Goal: Transaction & Acquisition: Purchase product/service

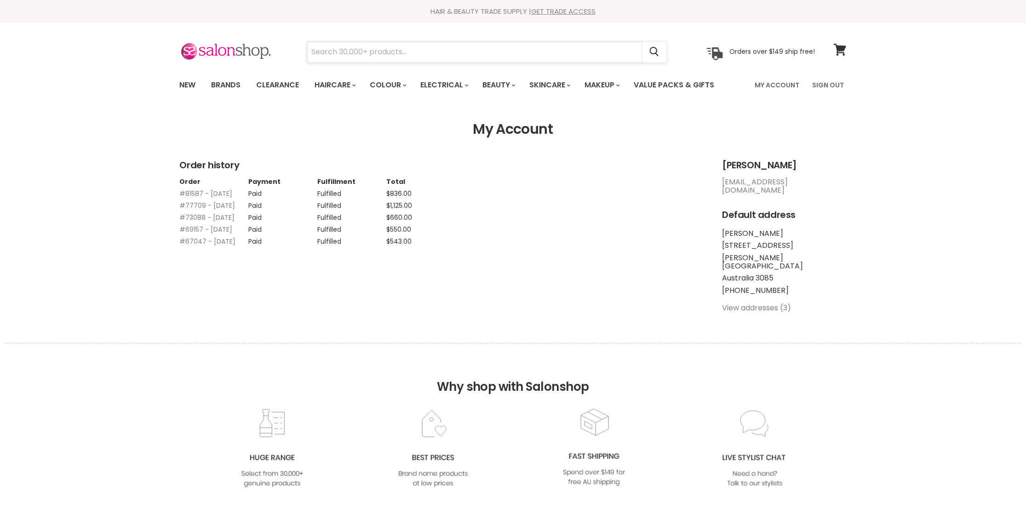
click at [446, 53] on input "Search" at bounding box center [474, 51] width 335 height 21
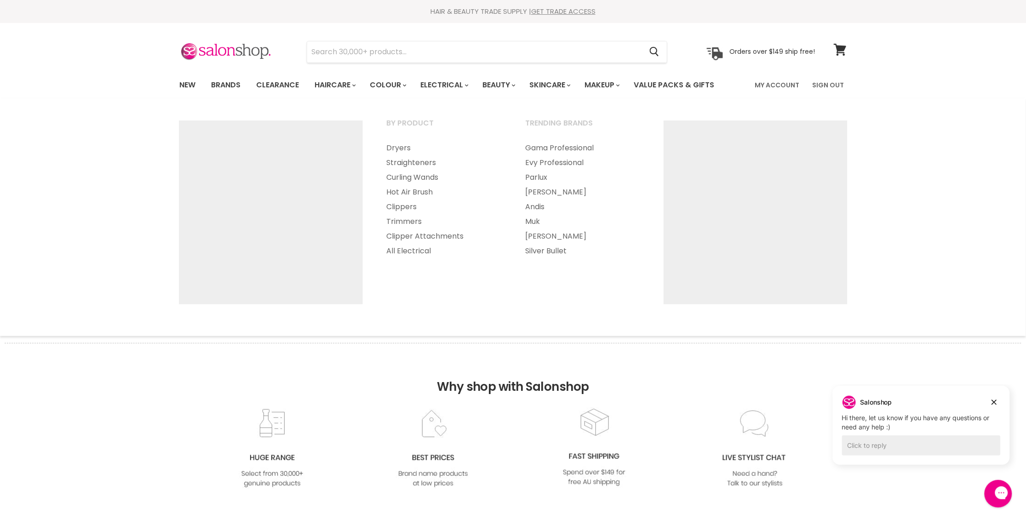
click at [430, 37] on section "Menu Cancel" at bounding box center [513, 47] width 690 height 49
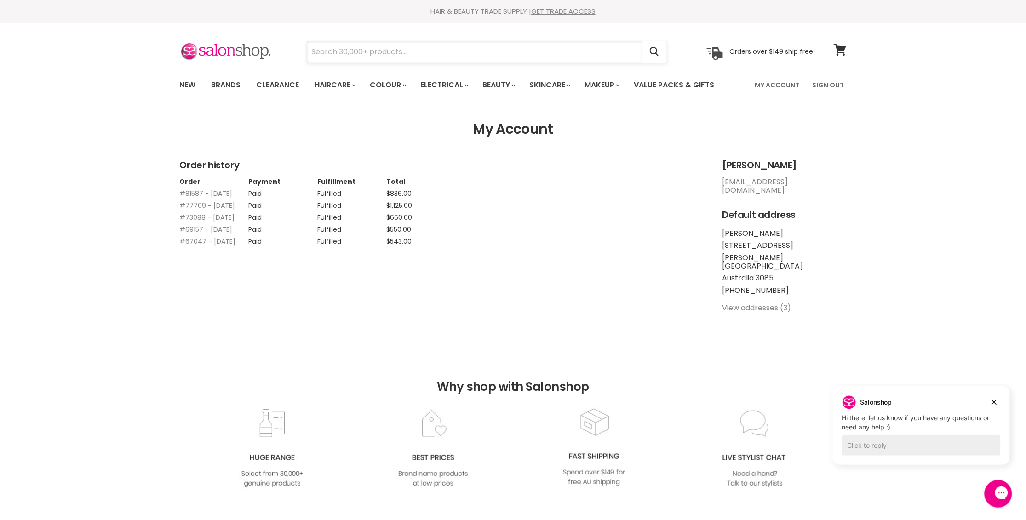
click at [427, 47] on input "Search" at bounding box center [474, 51] width 335 height 21
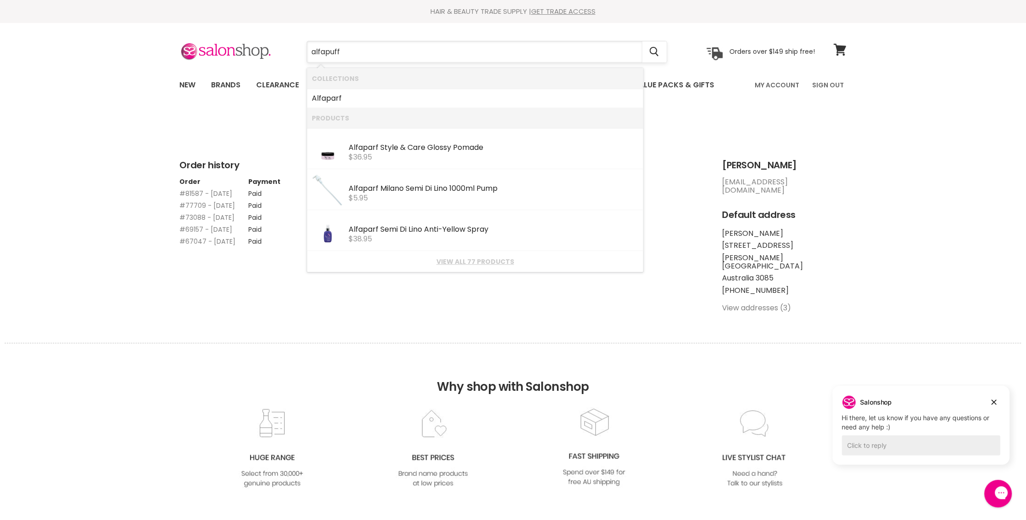
type input "alfapufff"
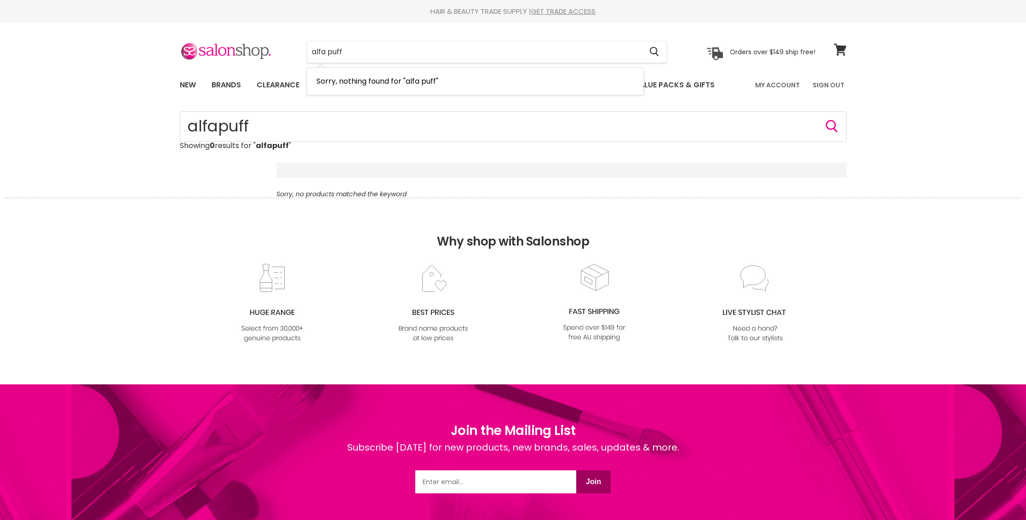
click at [342, 51] on input "alfa puff" at bounding box center [474, 51] width 335 height 21
type input "alfa parf"
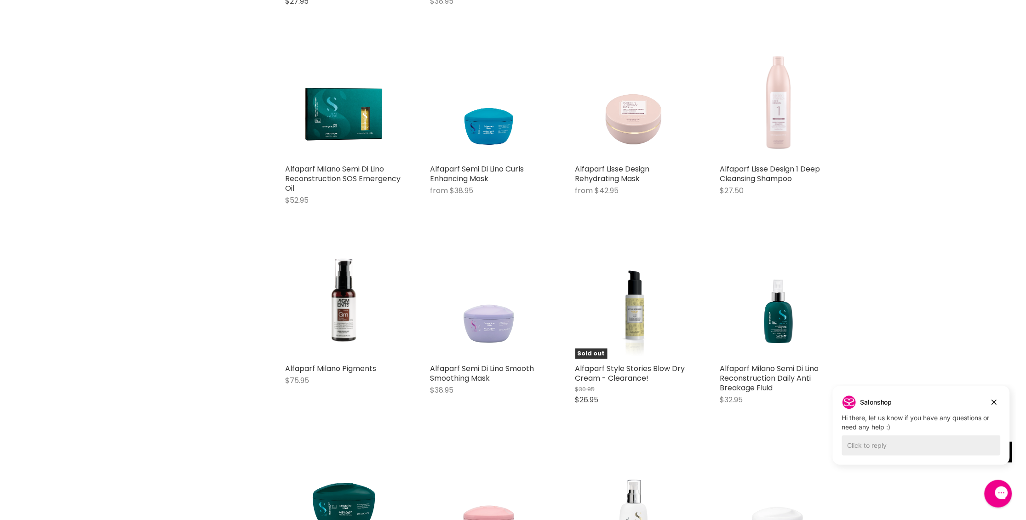
click at [771, 100] on img "Main content" at bounding box center [779, 100] width 117 height 117
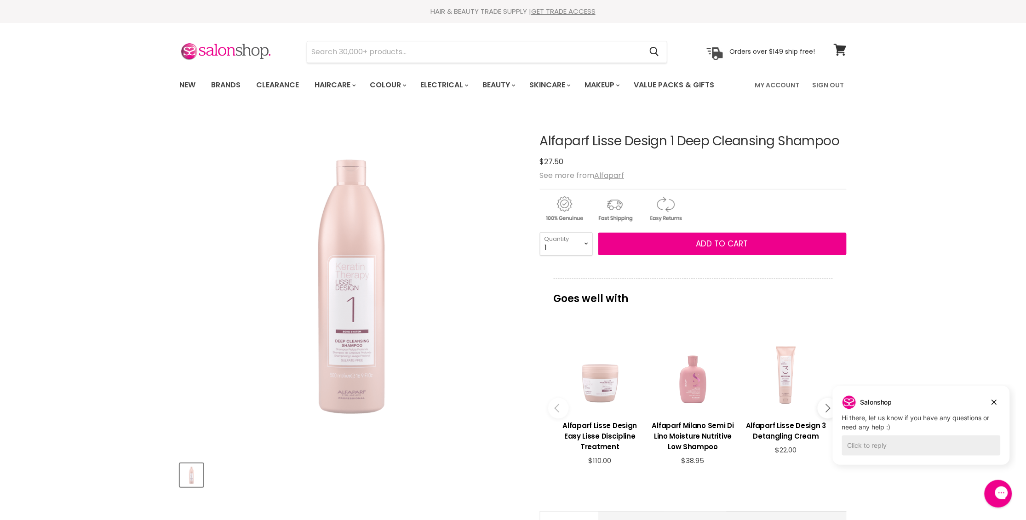
drag, startPoint x: 664, startPoint y: 139, endPoint x: 538, endPoint y: 144, distance: 125.7
click at [538, 144] on article "Click or scroll to zoom Tap or pinch to zoom Alfaparf Lisse Design 1 Deep Clean…" at bounding box center [513, 397] width 667 height 572
copy div "Alfaparf Lisse Design"
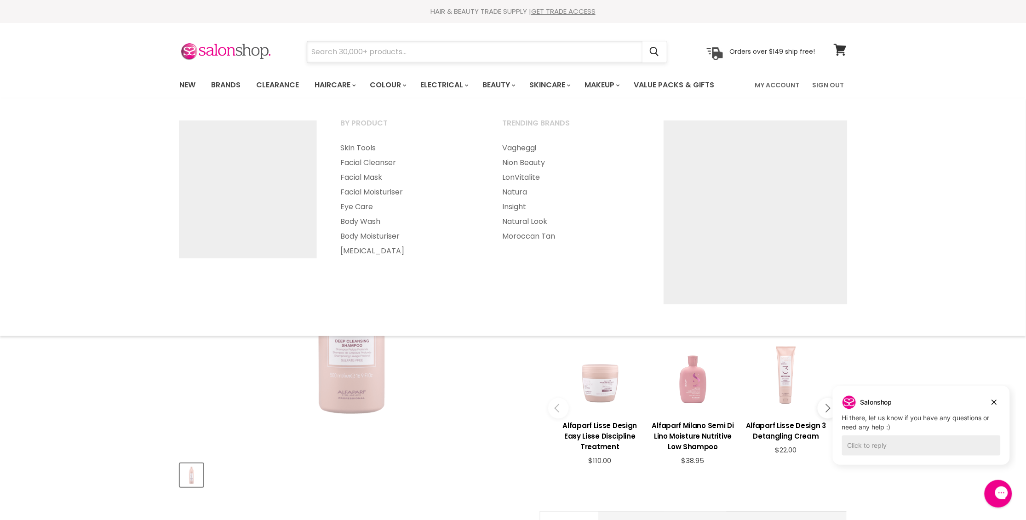
click at [502, 41] on input "Search" at bounding box center [474, 51] width 335 height 21
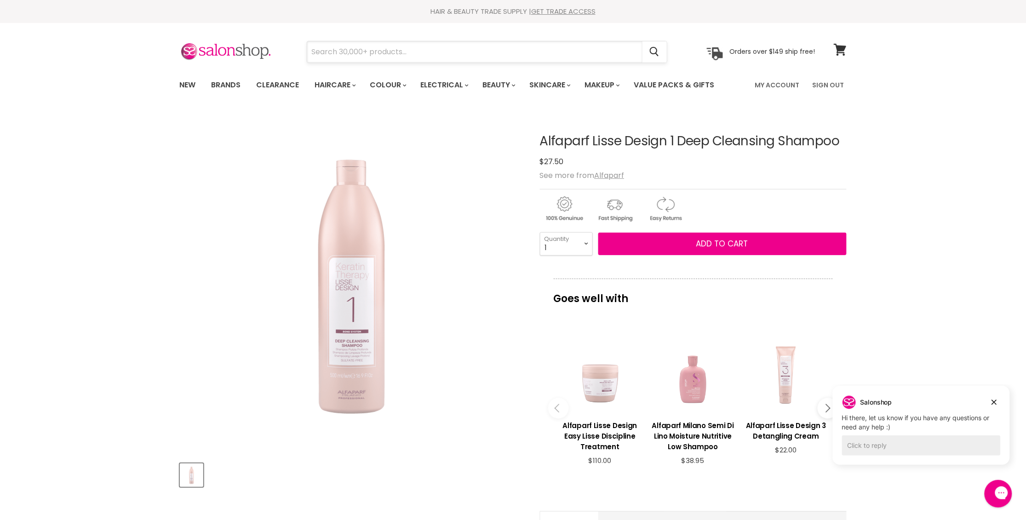
paste input "Alfaparf Lisse Design"
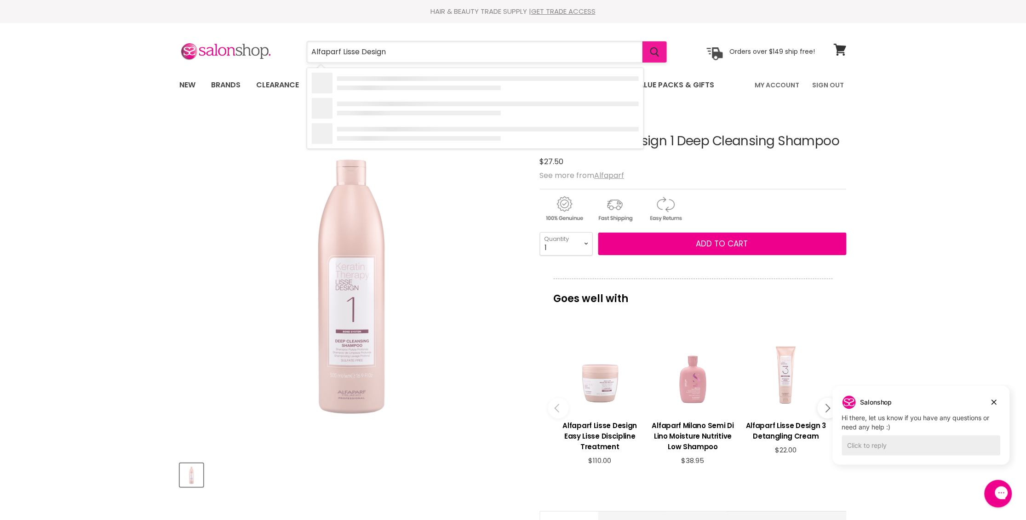
type input "Alfaparf Lisse Design"
click at [658, 48] on icon "Search" at bounding box center [655, 52] width 9 height 10
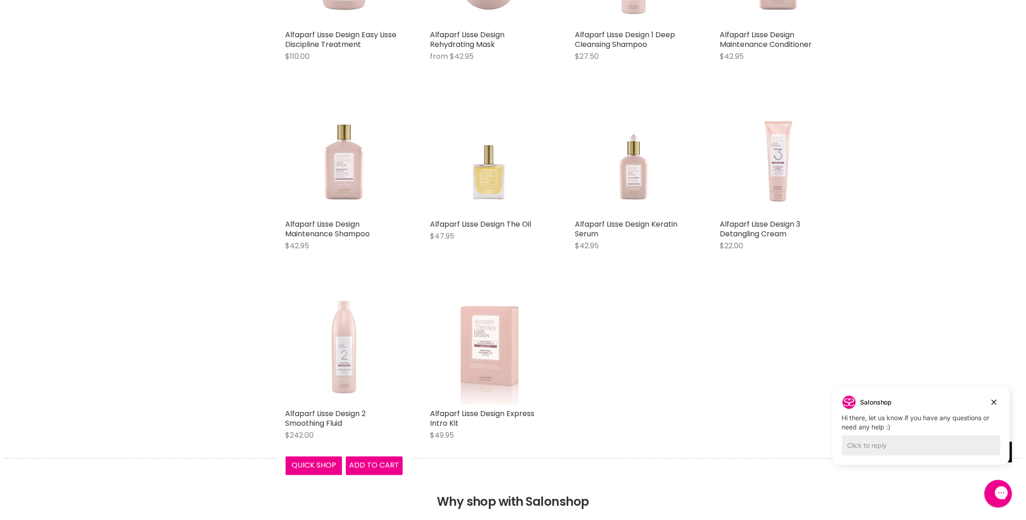
scroll to position [324, 0]
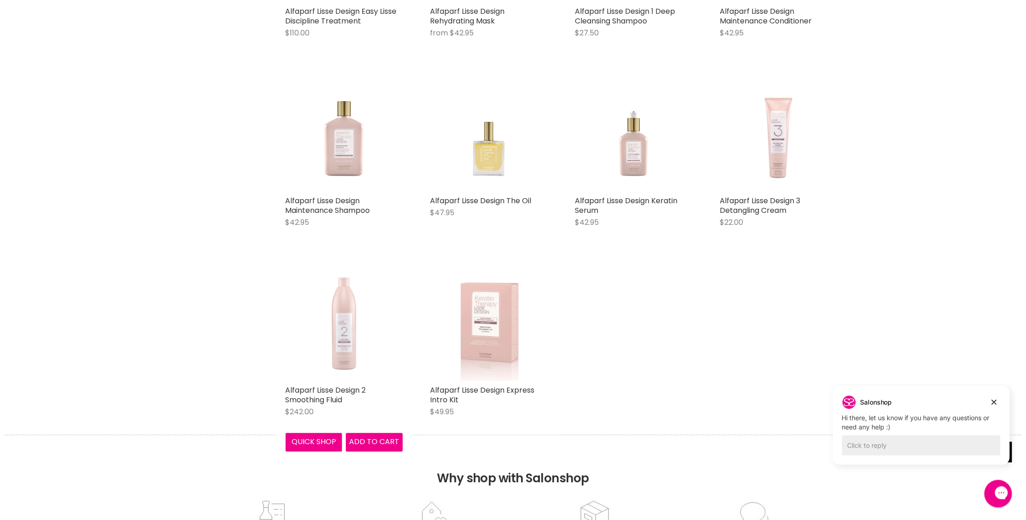
click at [345, 331] on img "Main content" at bounding box center [344, 322] width 117 height 117
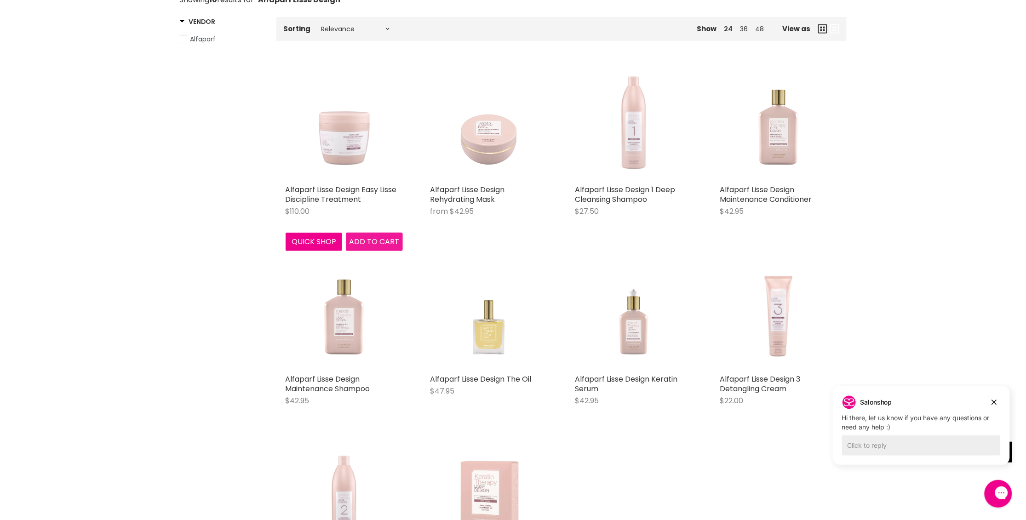
click at [377, 235] on button "Add to cart" at bounding box center [374, 242] width 57 height 18
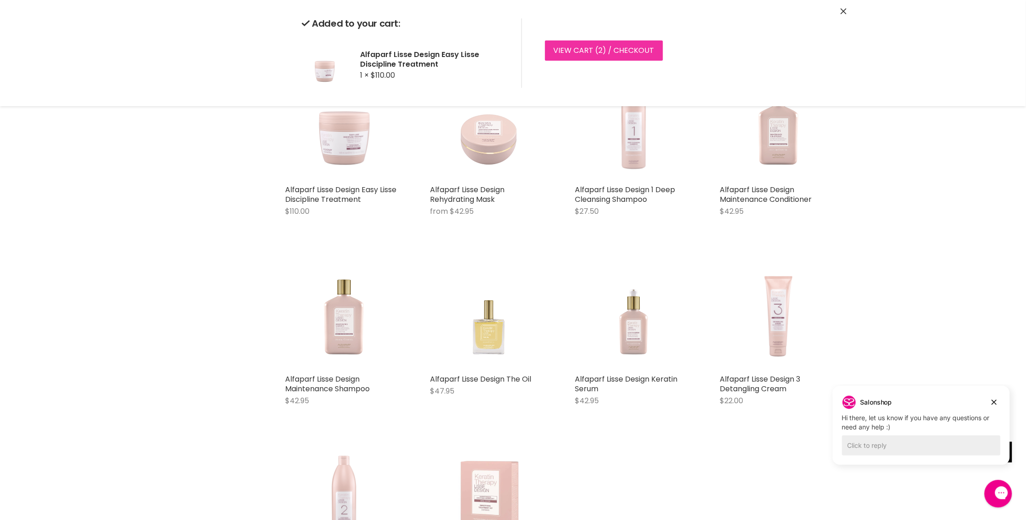
click at [616, 49] on link "View cart ( 2 ) / Checkout" at bounding box center [604, 50] width 118 height 20
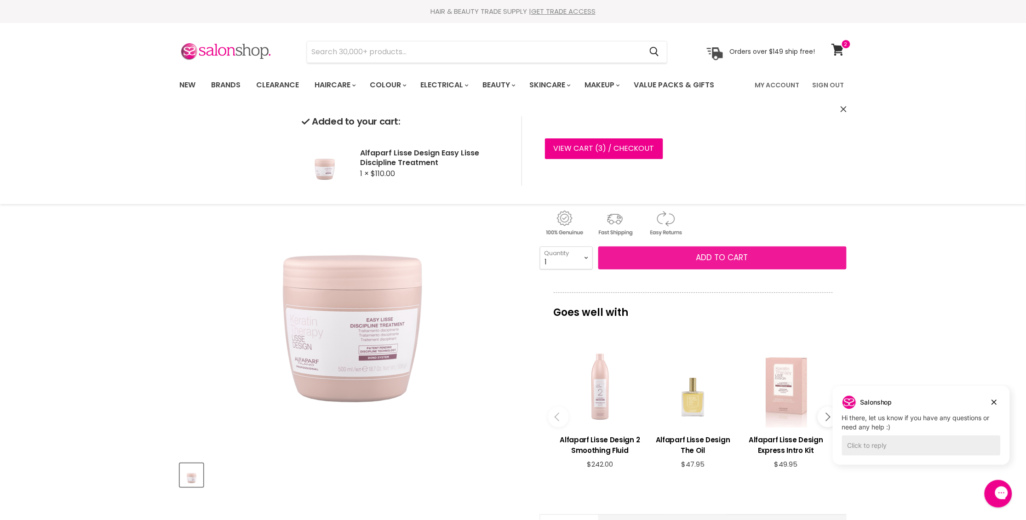
click at [698, 255] on span "Add to cart" at bounding box center [723, 257] width 52 height 11
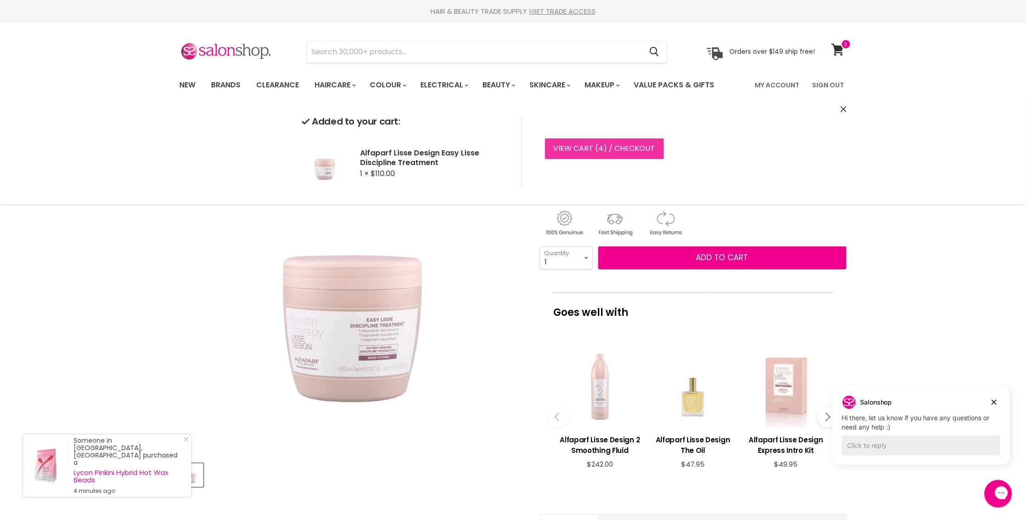
click at [606, 150] on link "View cart ( 4 ) / Checkout" at bounding box center [604, 148] width 119 height 20
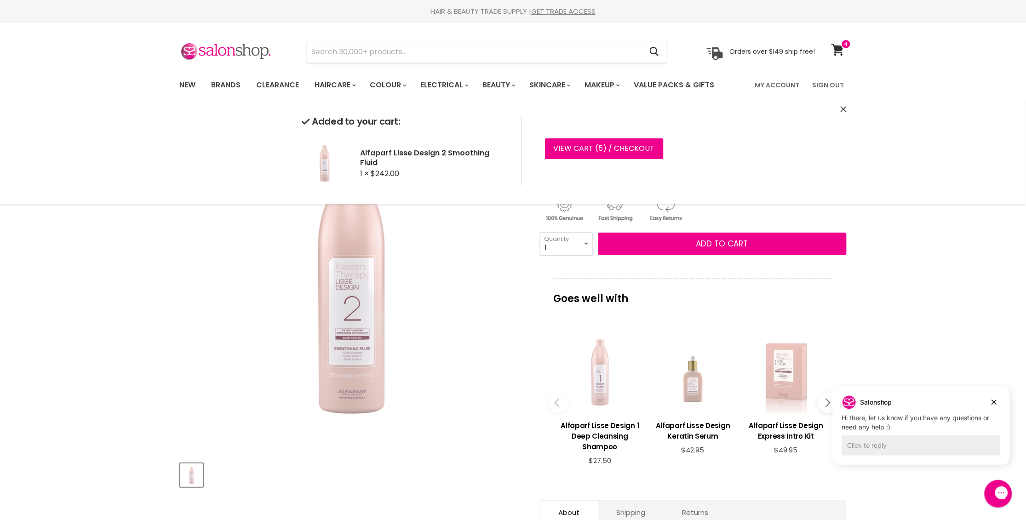
click at [704, 246] on span "Add to cart" at bounding box center [723, 243] width 52 height 11
click at [837, 48] on icon at bounding box center [838, 50] width 12 height 12
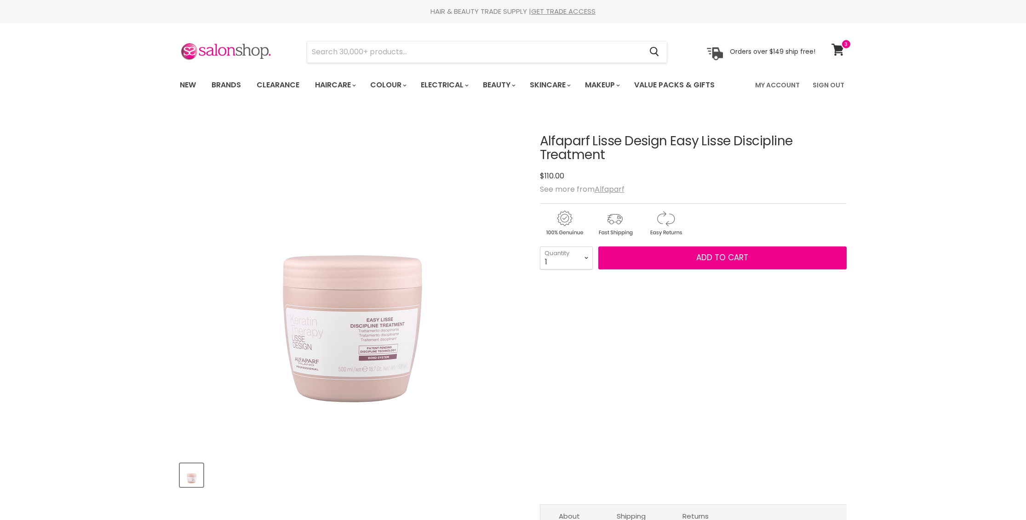
select select "2"
click at [540, 247] on select "1 2 3 4 5 6 7 8 9 10+" at bounding box center [566, 258] width 53 height 23
type input "2"
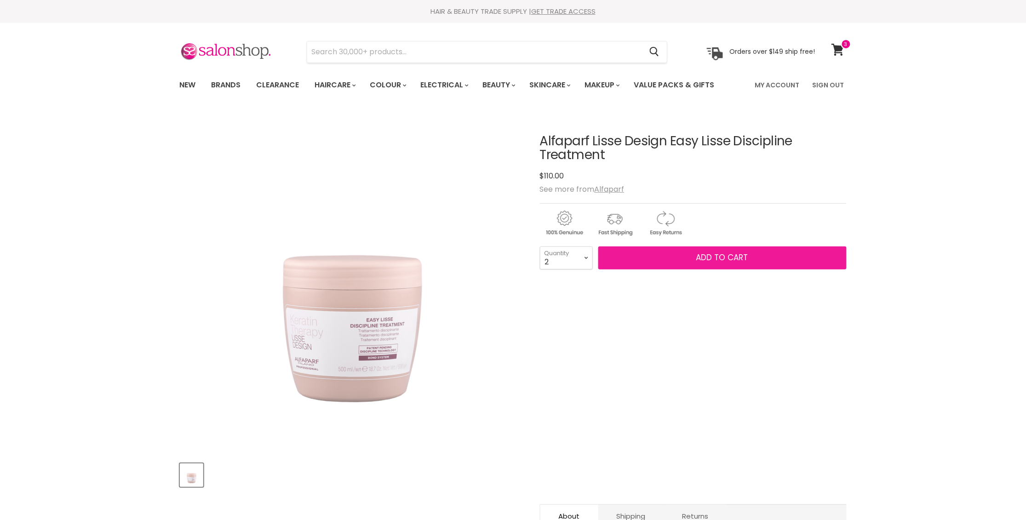
click at [661, 262] on button "Add to cart" at bounding box center [723, 258] width 248 height 23
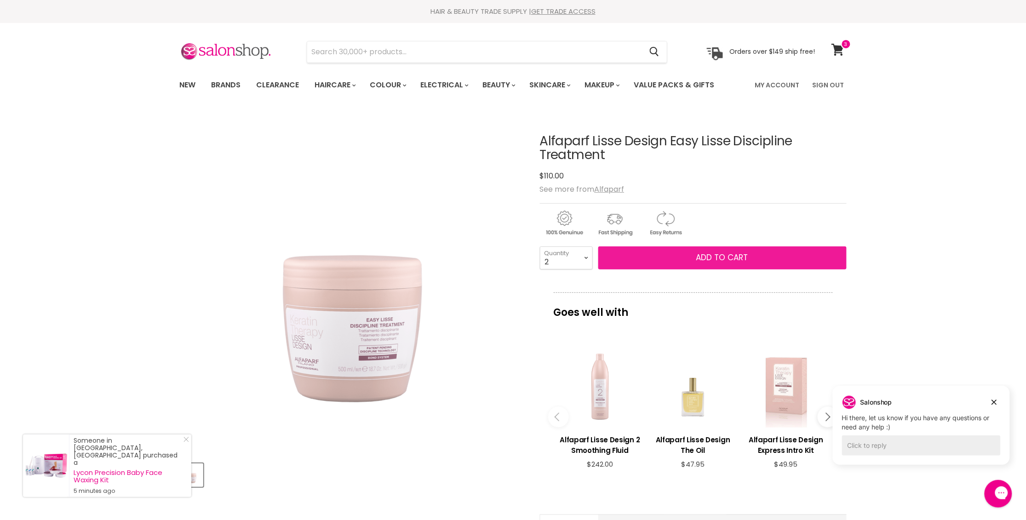
click at [710, 259] on span "Add to cart" at bounding box center [723, 257] width 52 height 11
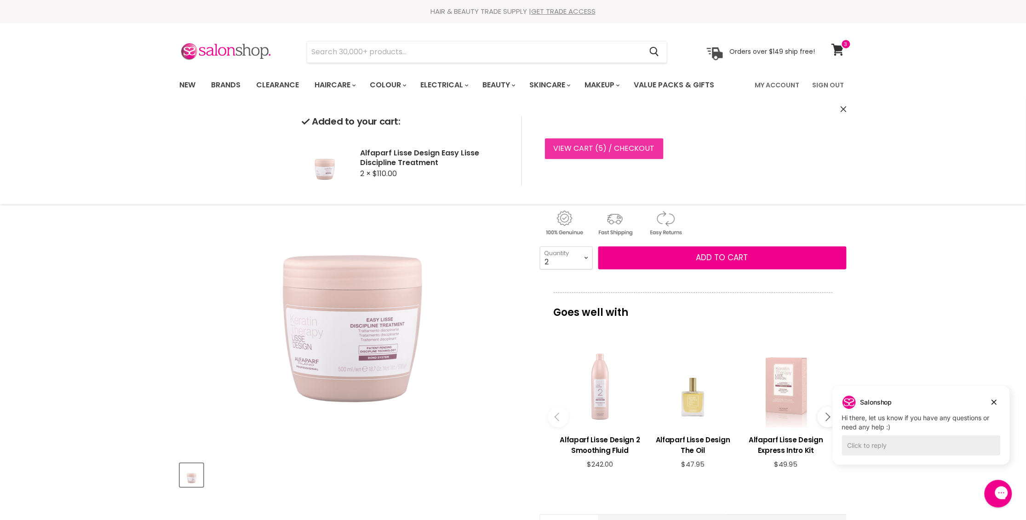
click at [596, 148] on link "View cart ( 5 ) / Checkout" at bounding box center [604, 148] width 119 height 20
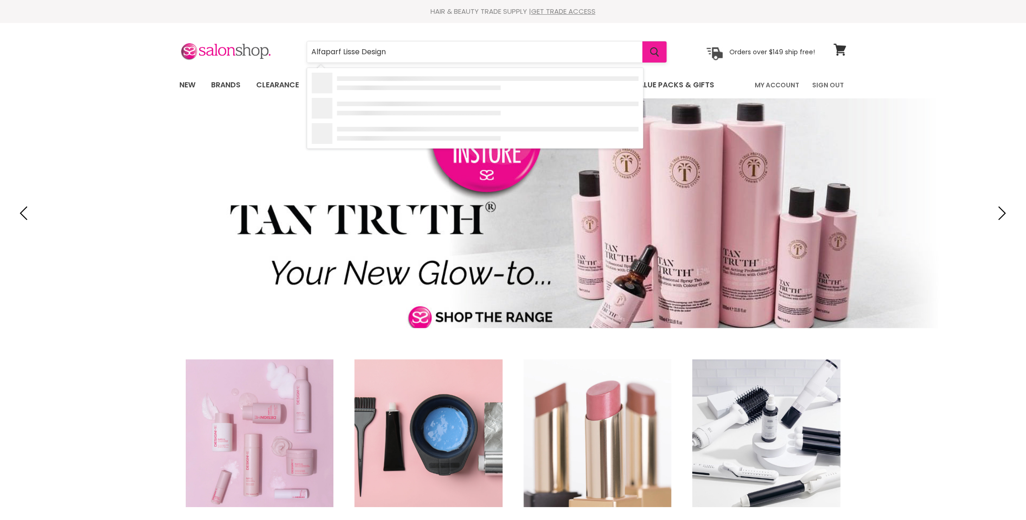
type input "Alfaparf Lisse Design"
click at [654, 51] on icon "Search" at bounding box center [655, 52] width 9 height 10
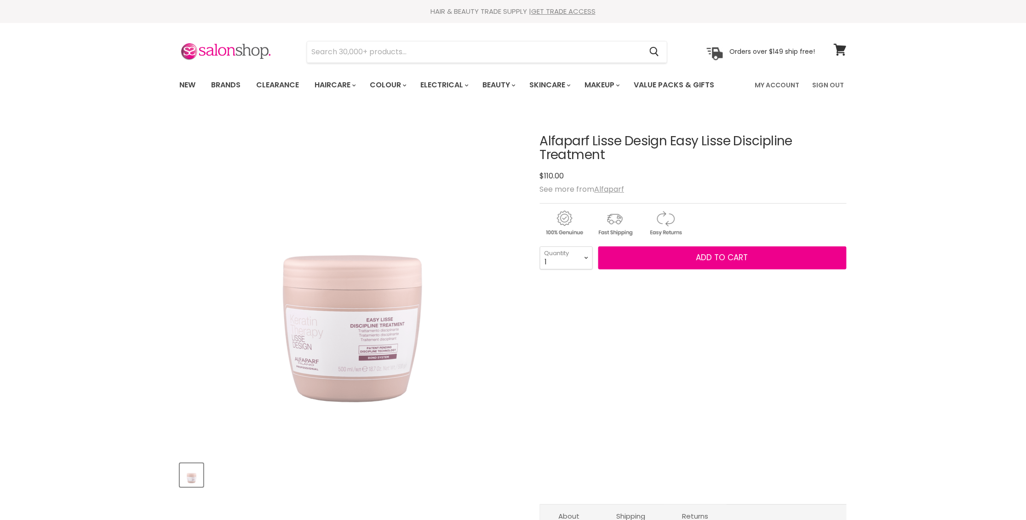
select select "2"
click at [540, 247] on select "1 2 3 4 5 6 7 8 9 10+" at bounding box center [566, 258] width 53 height 23
type input "2"
click at [674, 257] on button "Add to cart" at bounding box center [723, 258] width 248 height 23
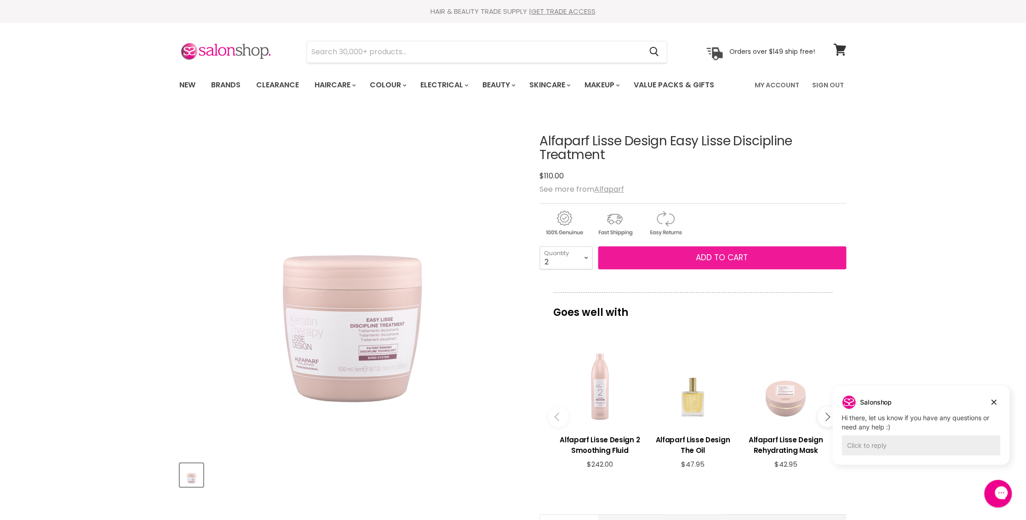
click at [724, 254] on span "Add to cart" at bounding box center [723, 257] width 52 height 11
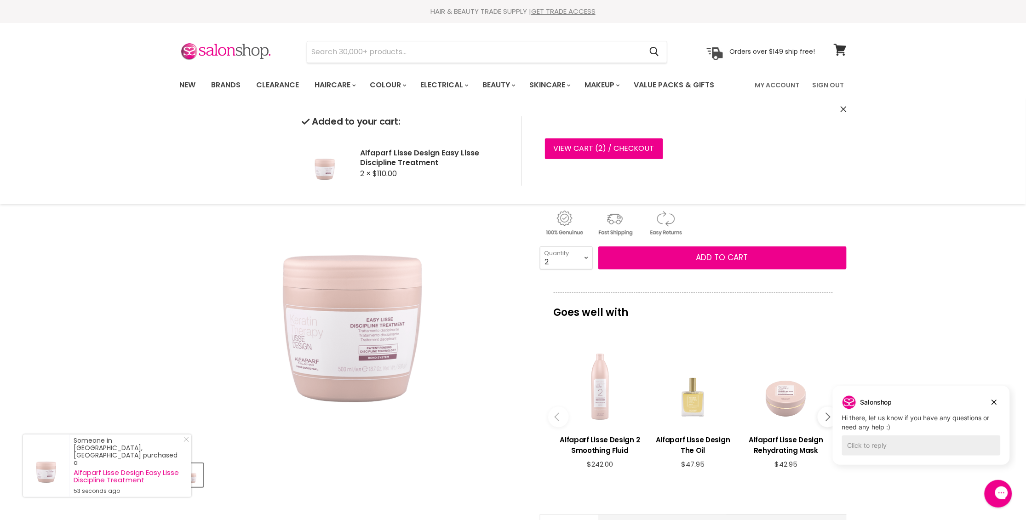
click at [598, 378] on div "Main content" at bounding box center [601, 386] width 84 height 84
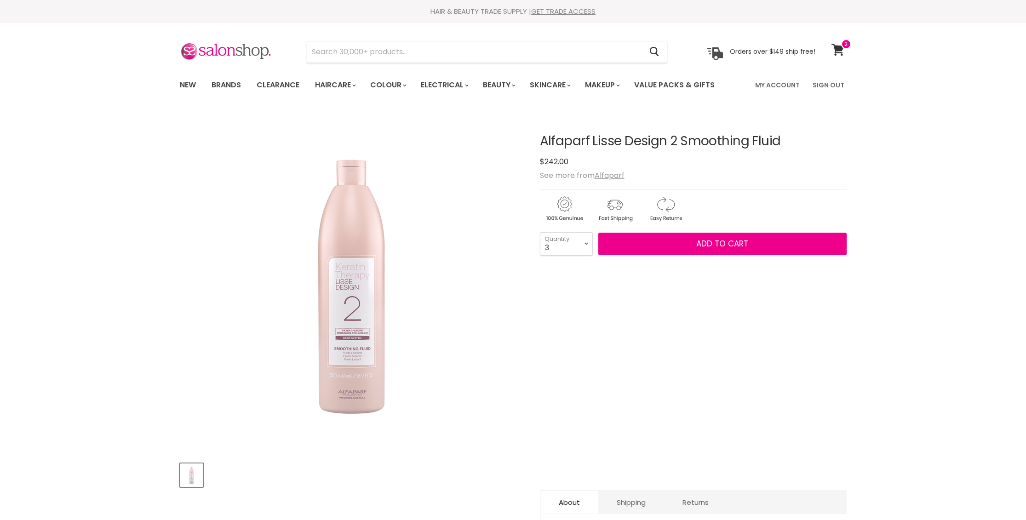
select select "3"
click at [675, 240] on button "Add to cart" at bounding box center [723, 244] width 248 height 23
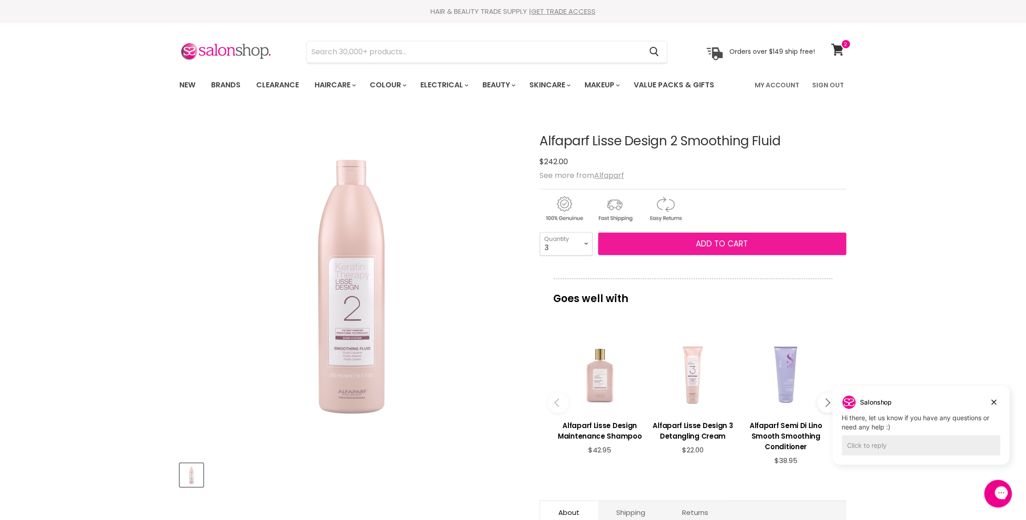
click at [712, 243] on span "Add to cart" at bounding box center [723, 243] width 52 height 11
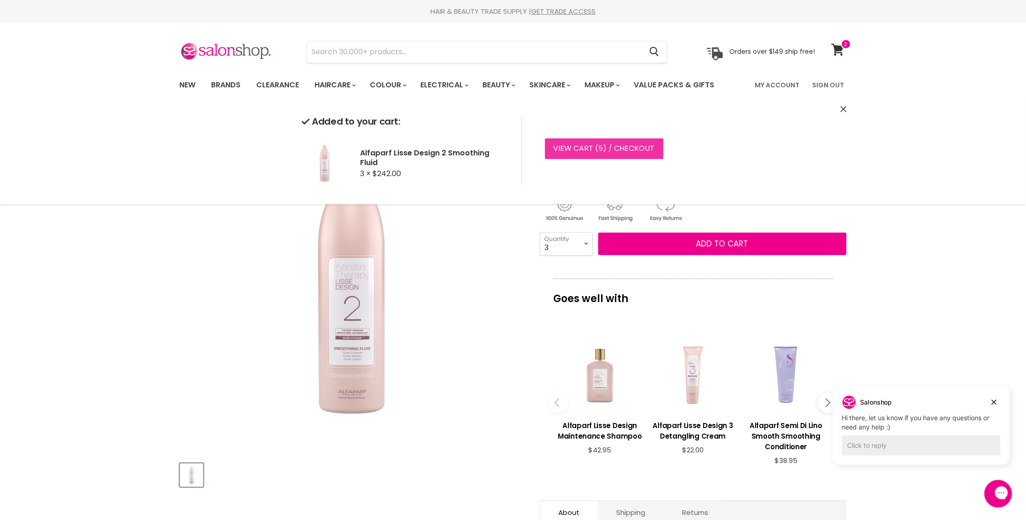
click at [612, 152] on link "View cart ( 5 ) / Checkout" at bounding box center [604, 148] width 119 height 20
